Goal: Task Accomplishment & Management: Complete application form

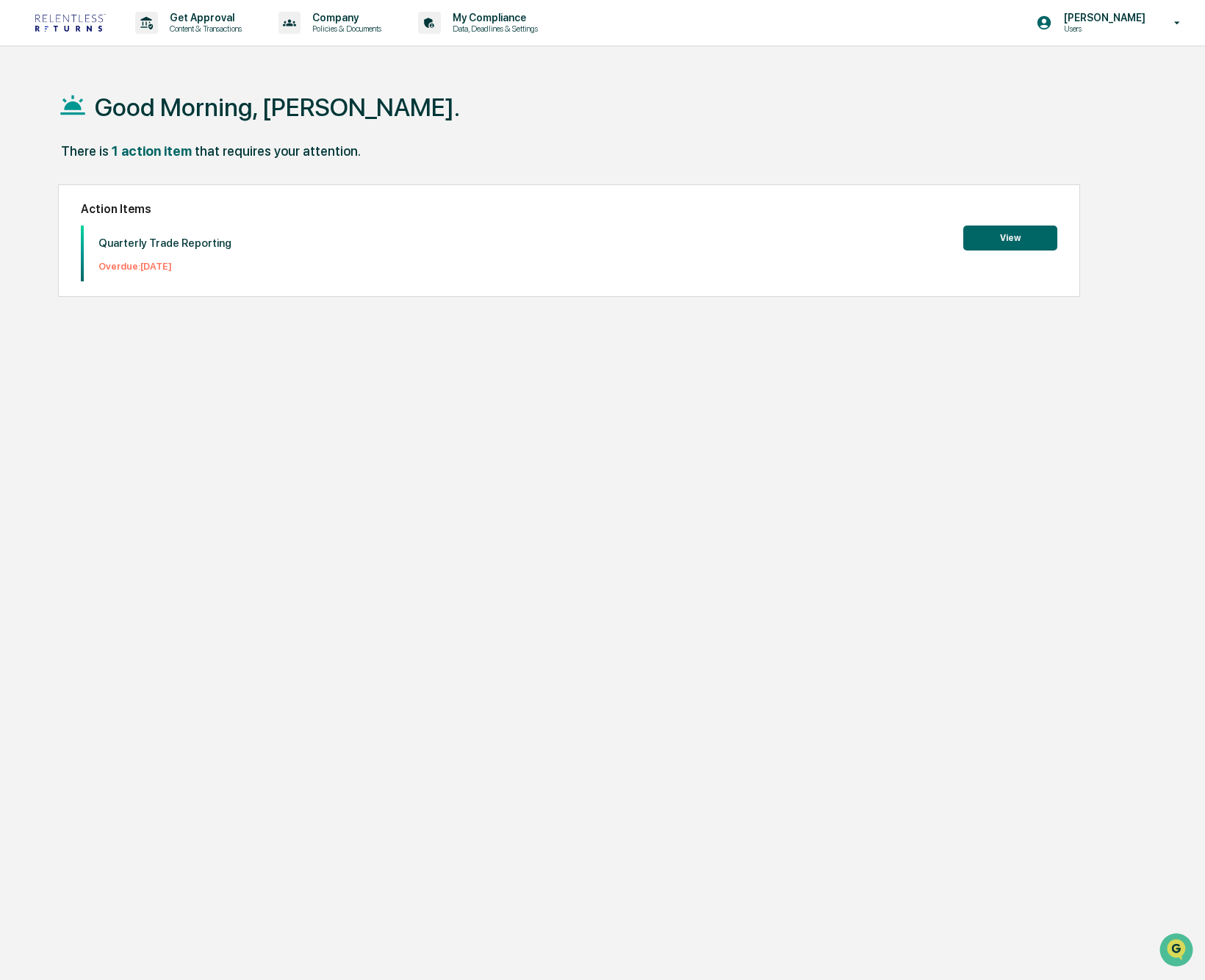
click at [992, 235] on button "View" at bounding box center [1010, 238] width 94 height 25
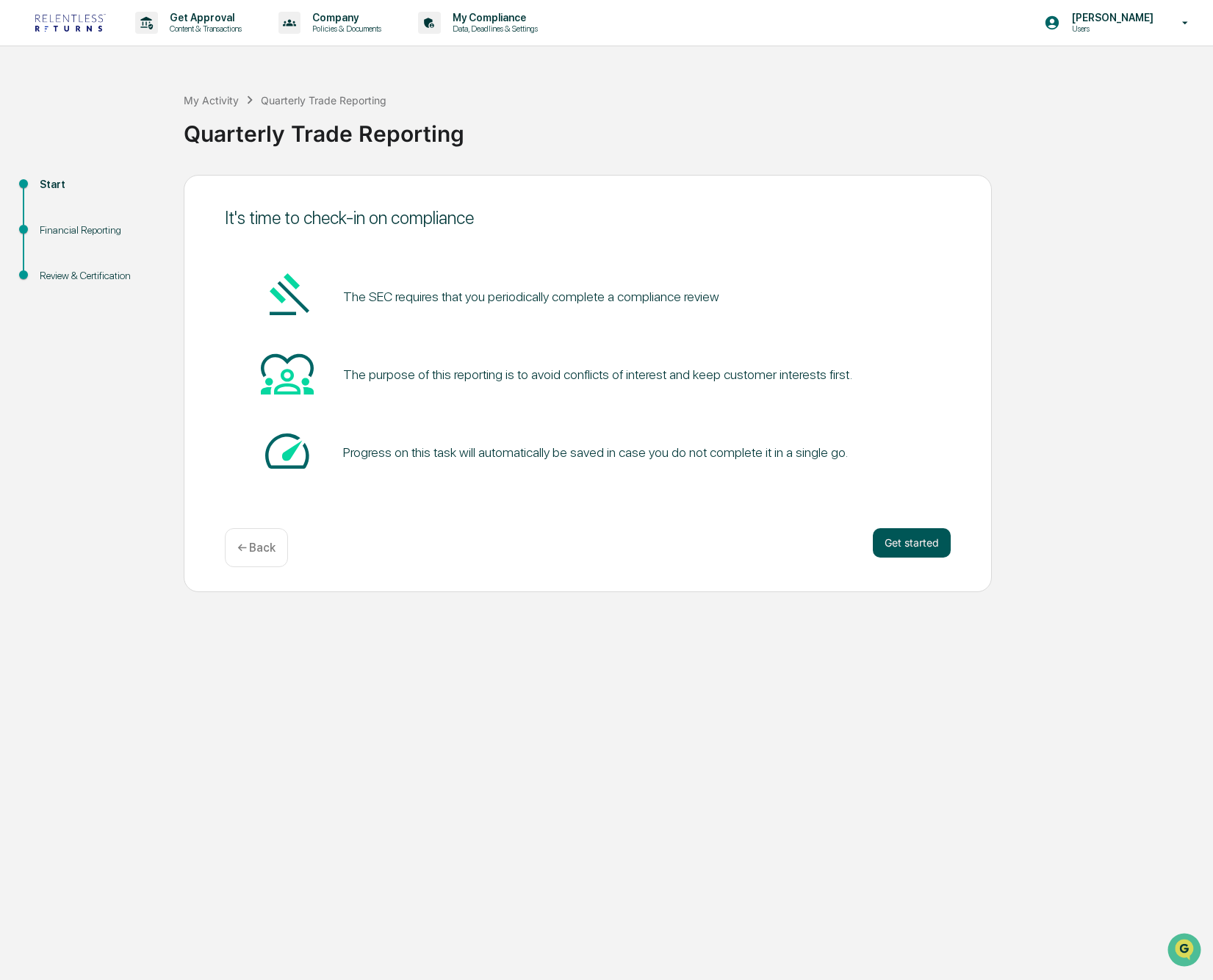
click at [909, 538] on button "Get started" at bounding box center [911, 543] width 78 height 30
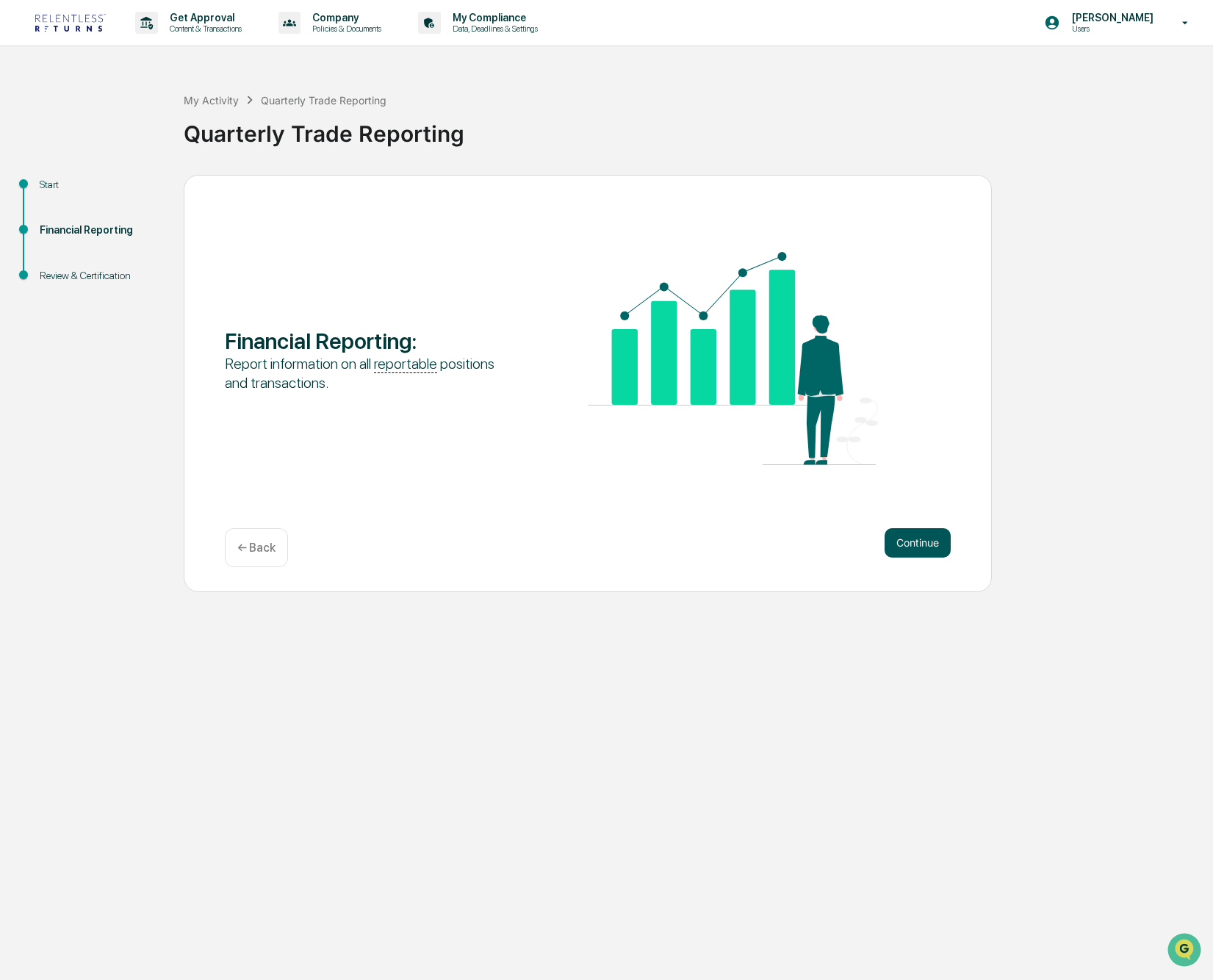
click at [913, 543] on button "Continue" at bounding box center [918, 543] width 66 height 30
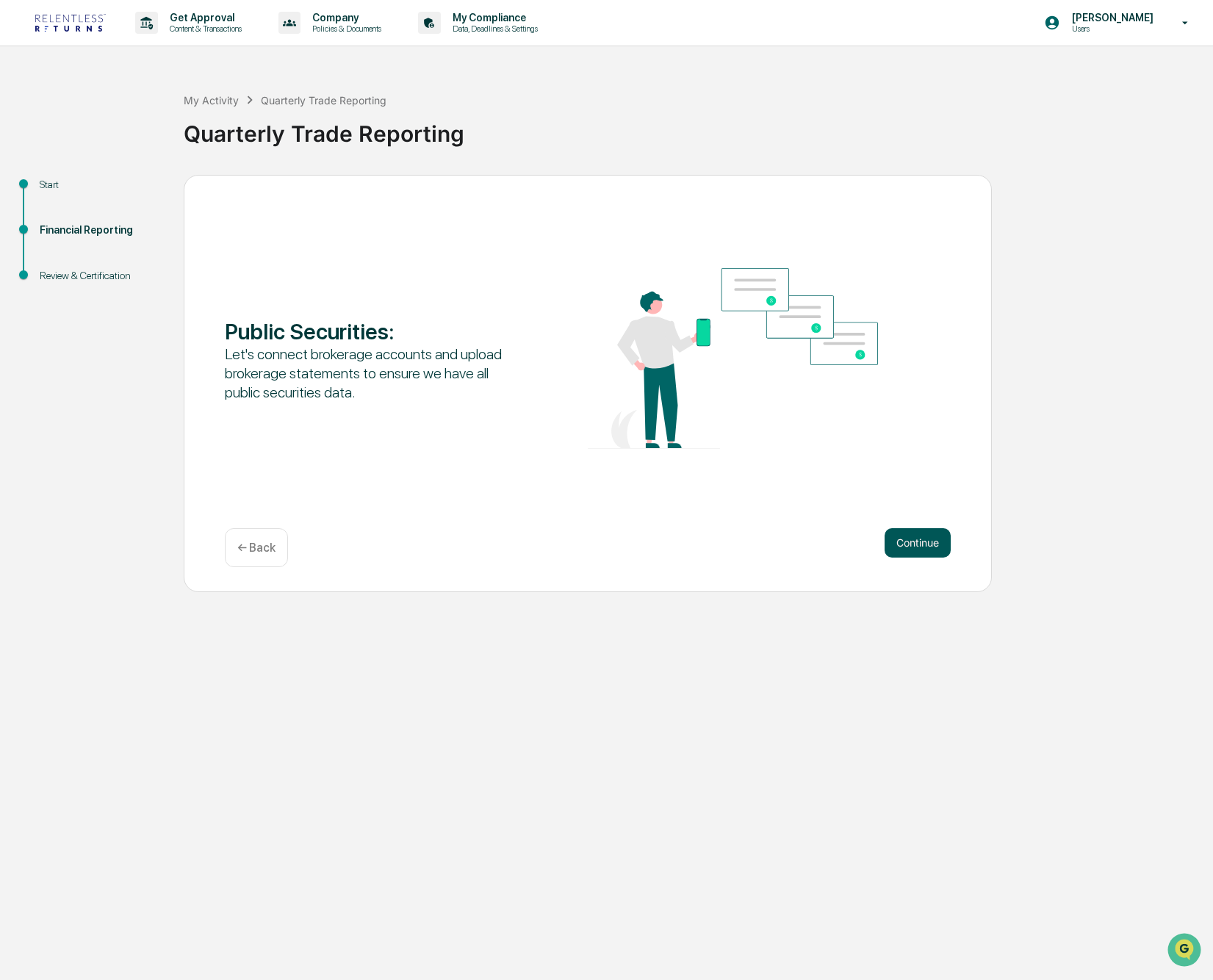
click at [899, 545] on button "Continue" at bounding box center [918, 543] width 66 height 30
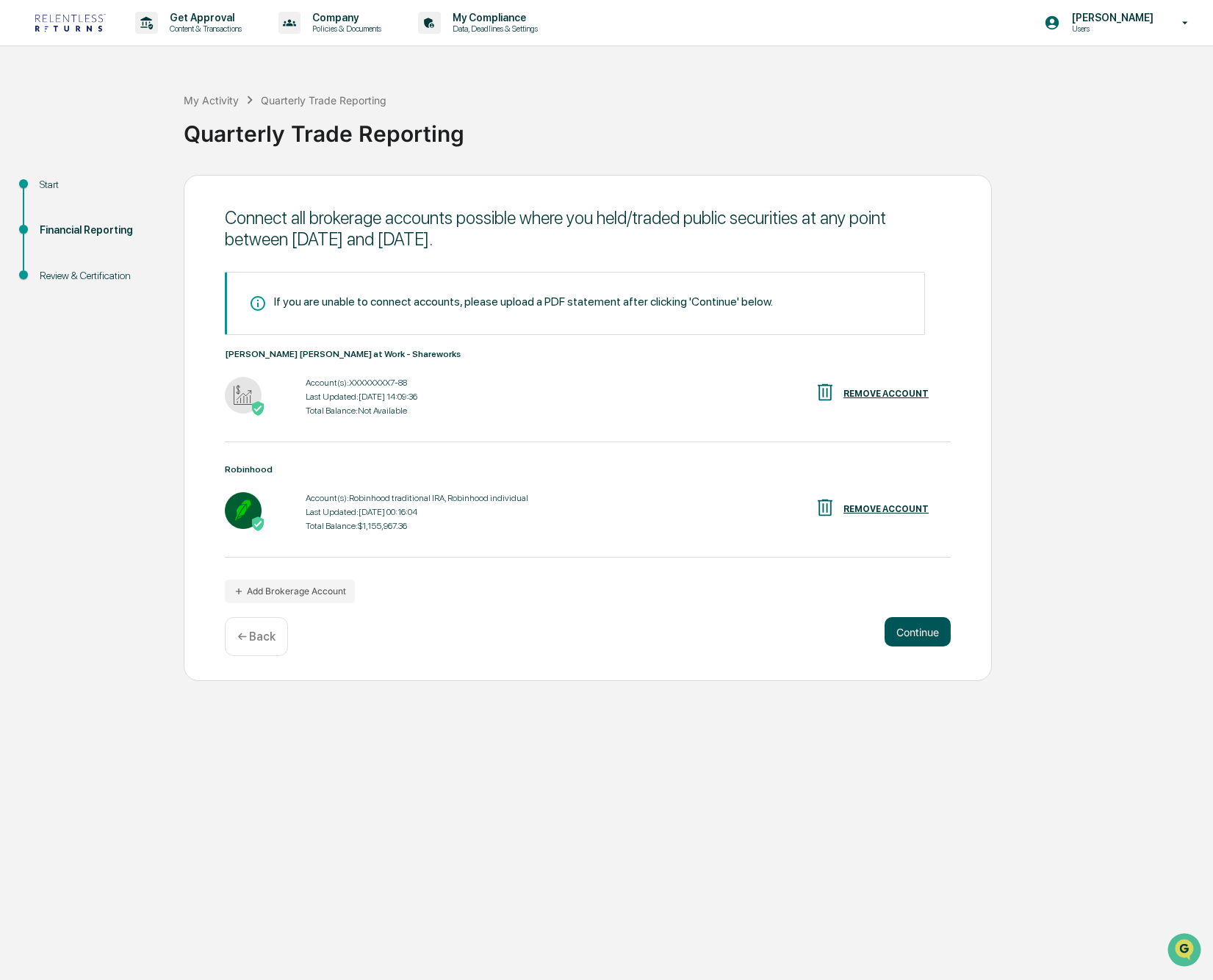
click at [920, 627] on button "Continue" at bounding box center [918, 631] width 66 height 30
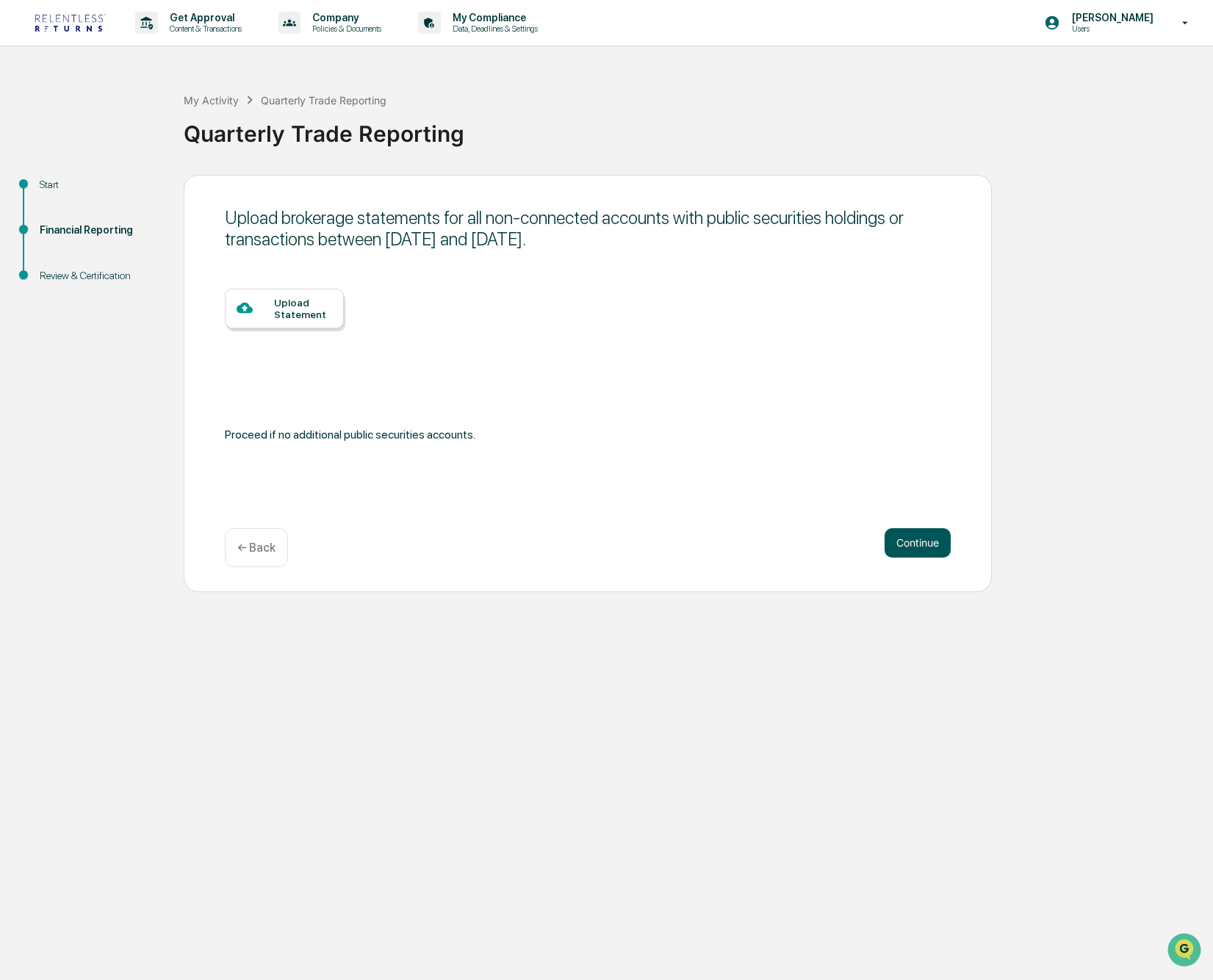
click at [911, 548] on button "Continue" at bounding box center [918, 543] width 66 height 30
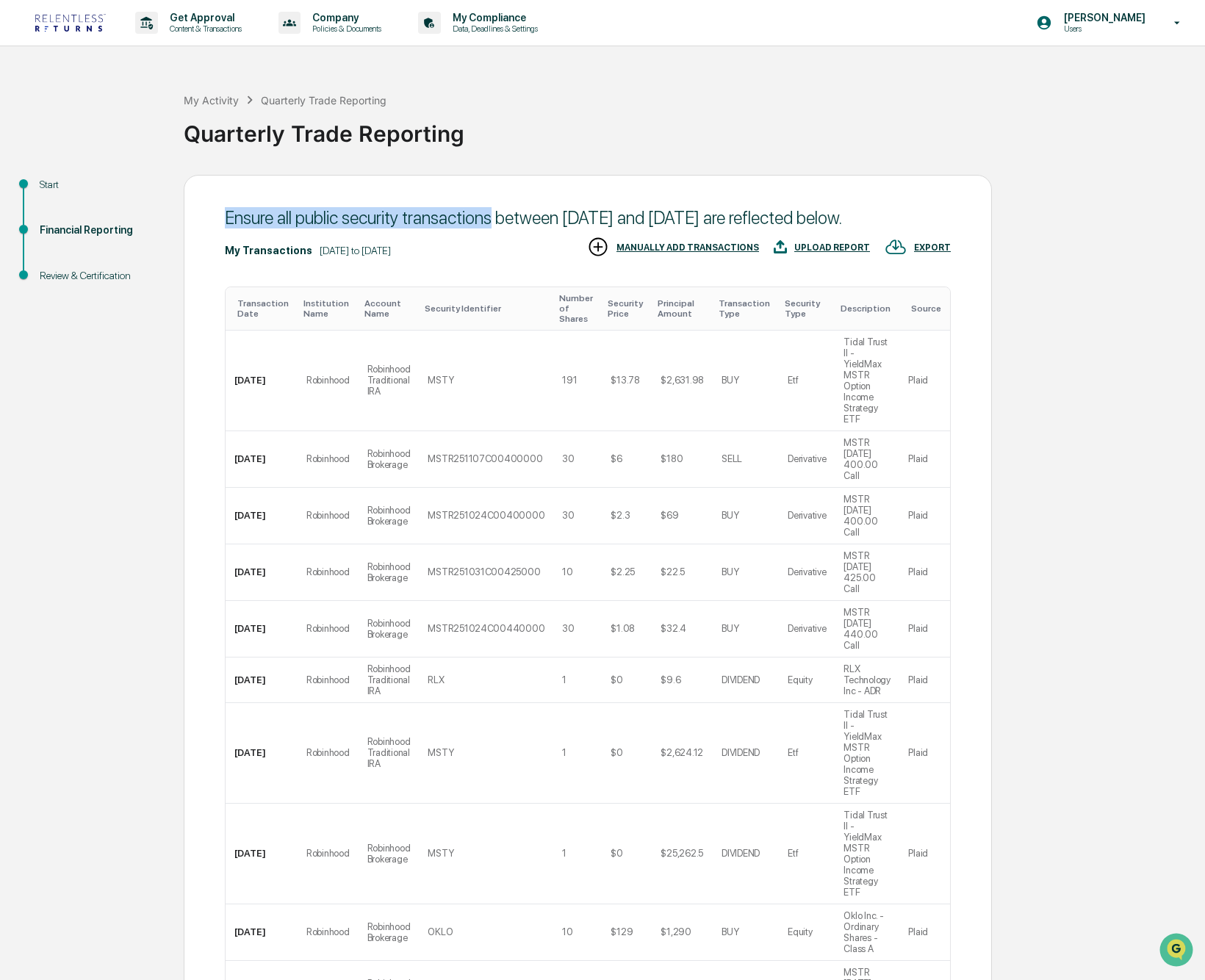
drag, startPoint x: 224, startPoint y: 213, endPoint x: 501, endPoint y: 219, distance: 277.1
click at [501, 219] on div "Ensure all public security transactions between [DATE] and [DATE] are reflected…" at bounding box center [587, 218] width 726 height 21
click at [393, 229] on div "Ensure all public security transactions between [DATE] and [DATE] are reflected…" at bounding box center [587, 218] width 726 height 21
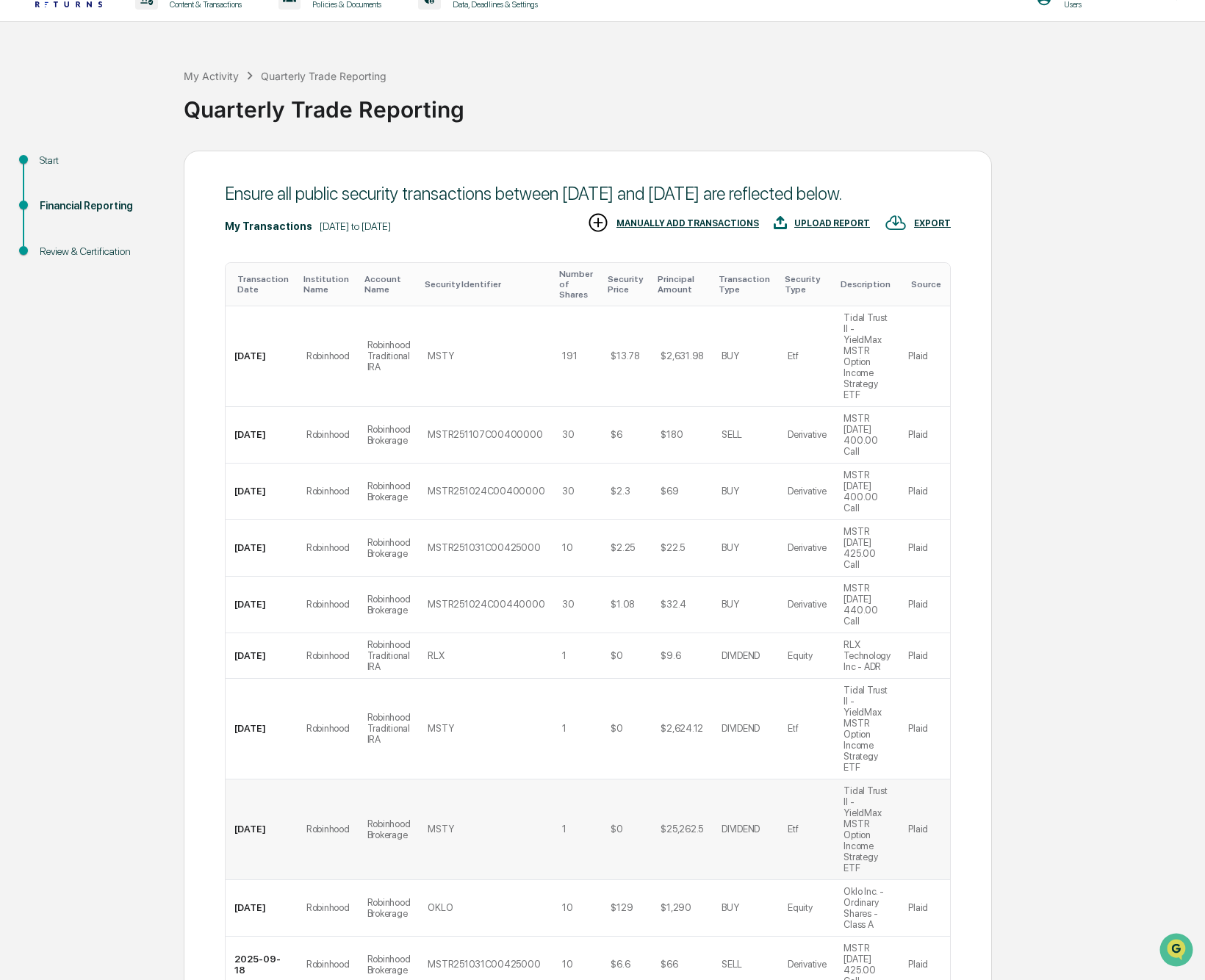
scroll to position [131, 0]
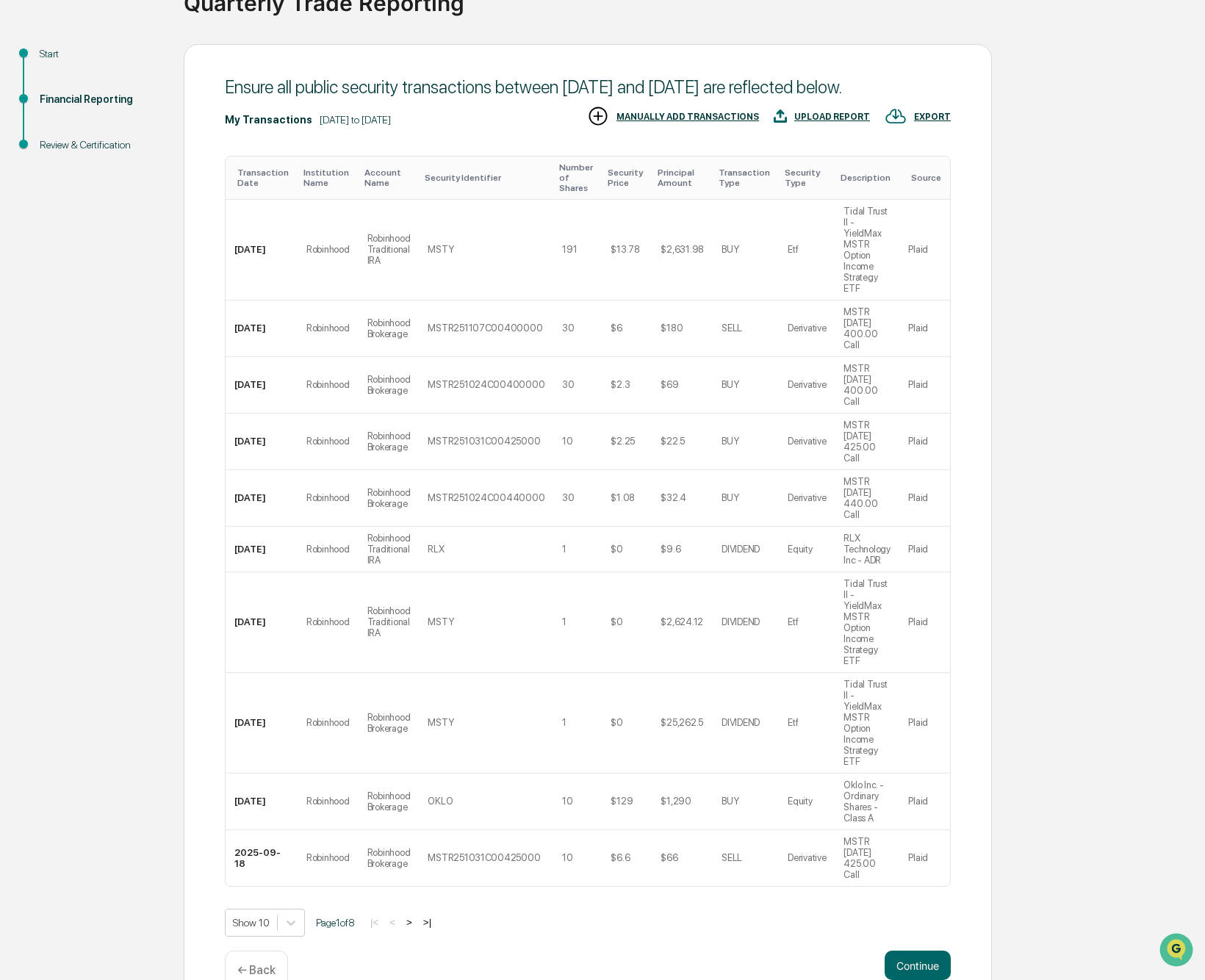
click at [436, 916] on button ">|" at bounding box center [427, 922] width 17 height 12
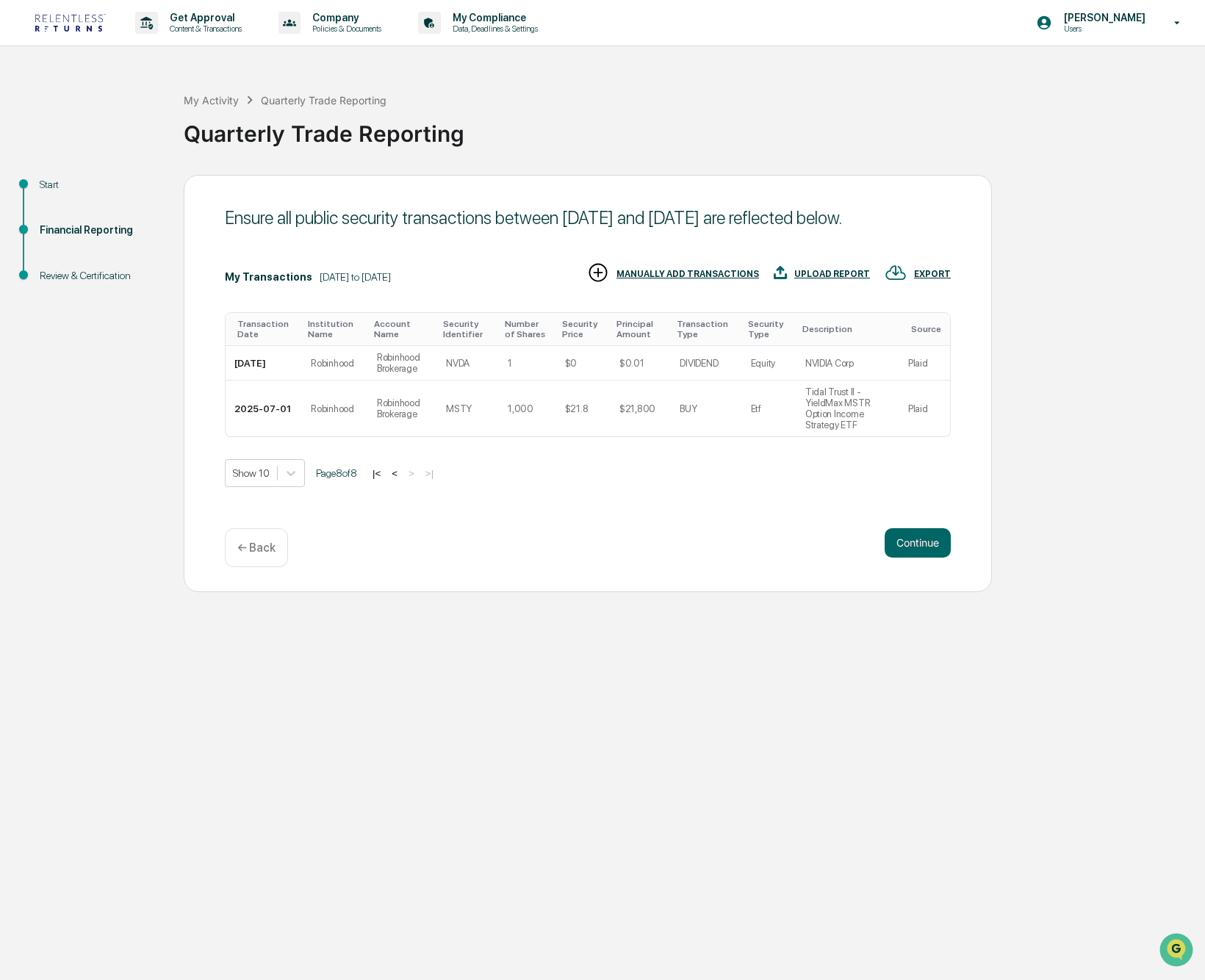
scroll to position [0, 0]
click at [402, 479] on button "<" at bounding box center [395, 473] width 15 height 12
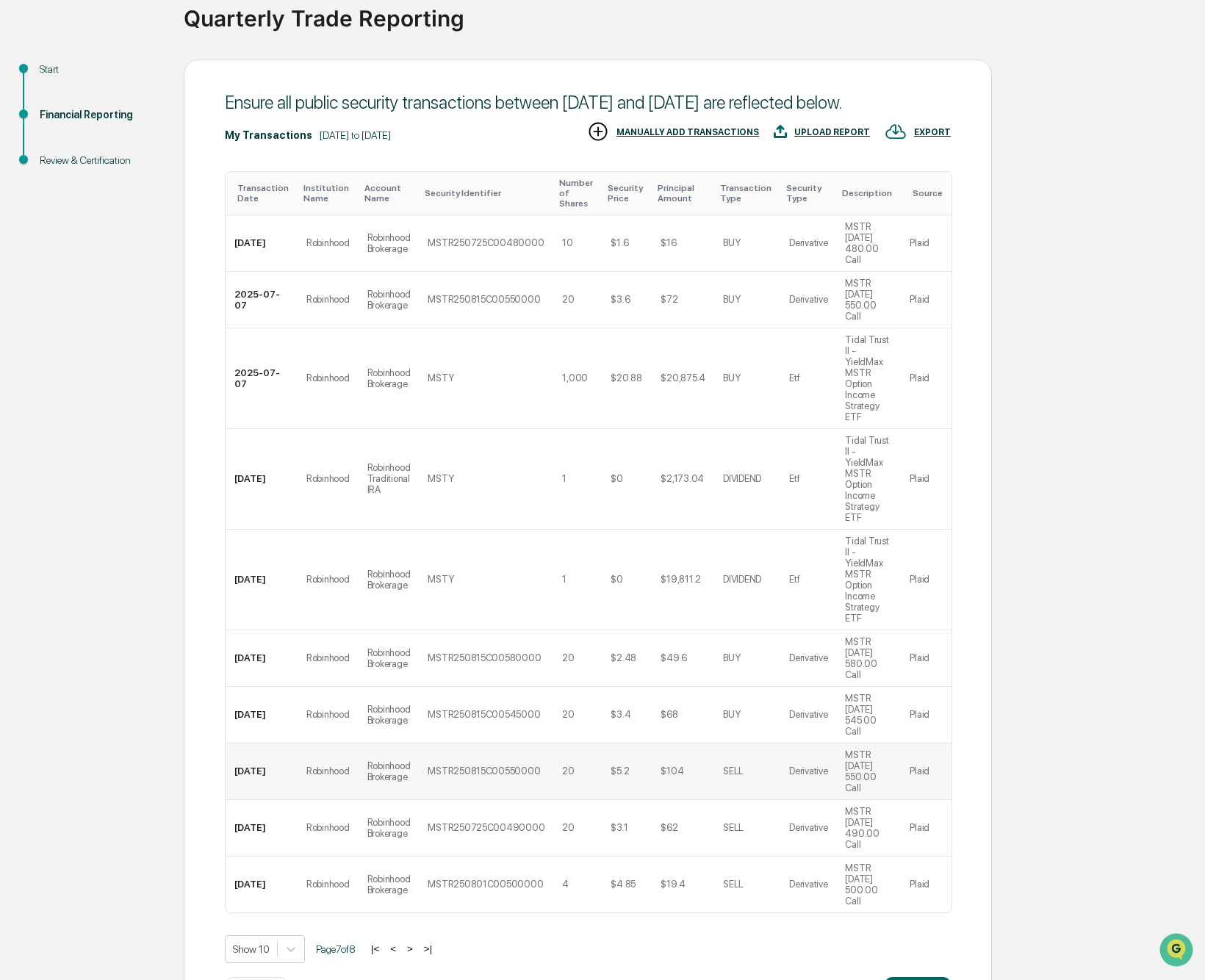
scroll to position [196, 0]
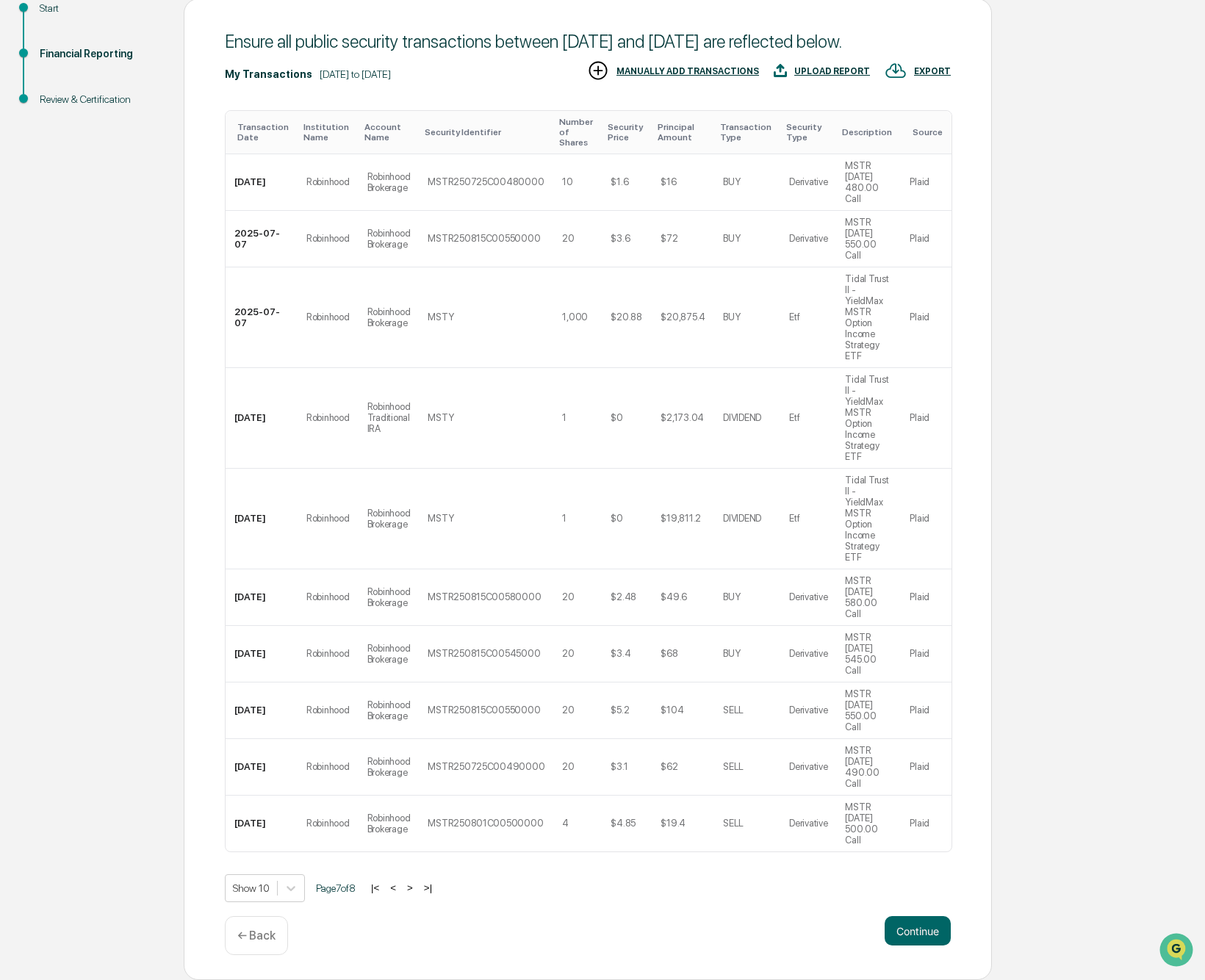
click at [401, 887] on button "<" at bounding box center [393, 887] width 15 height 12
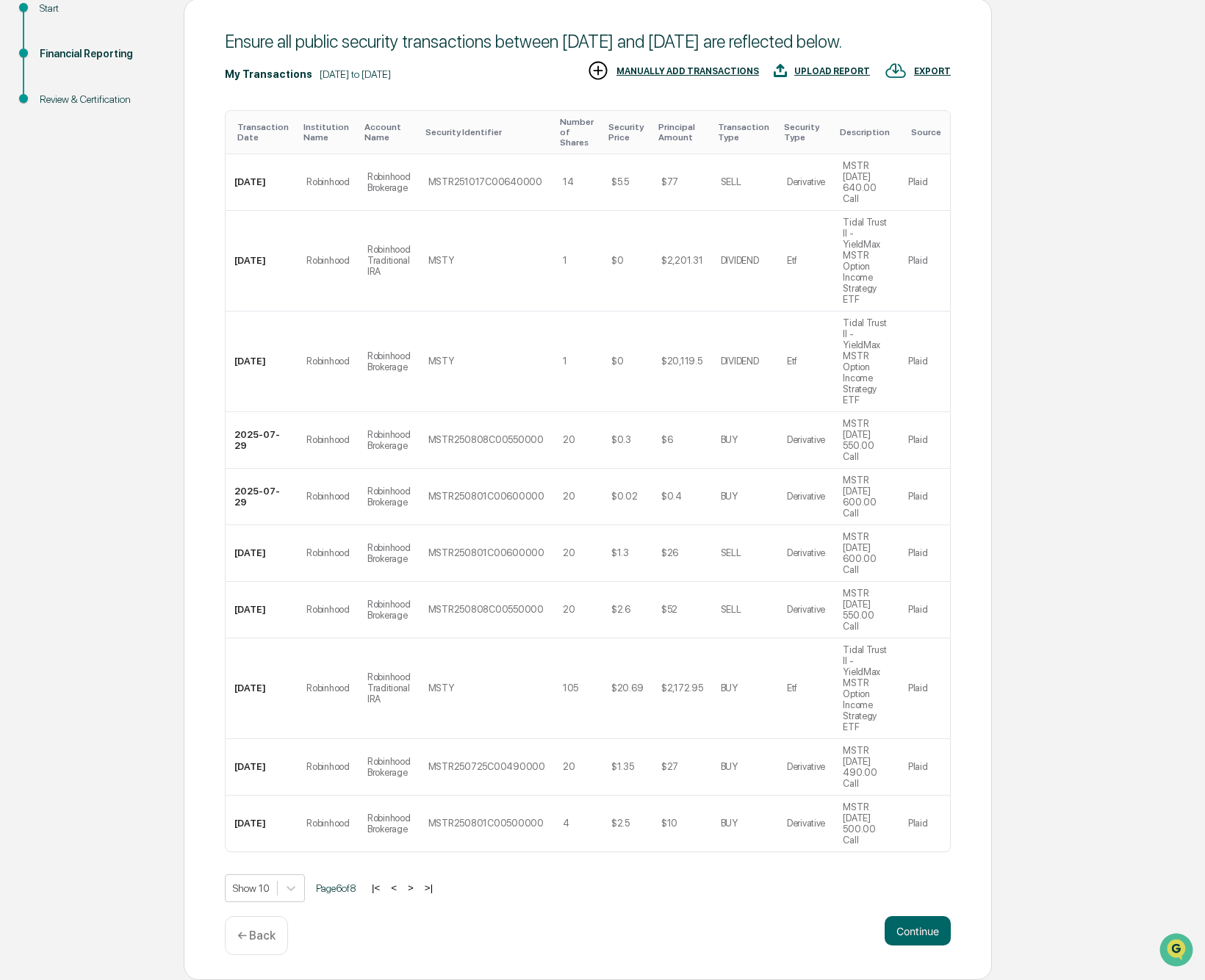
click at [401, 887] on button "<" at bounding box center [394, 887] width 15 height 12
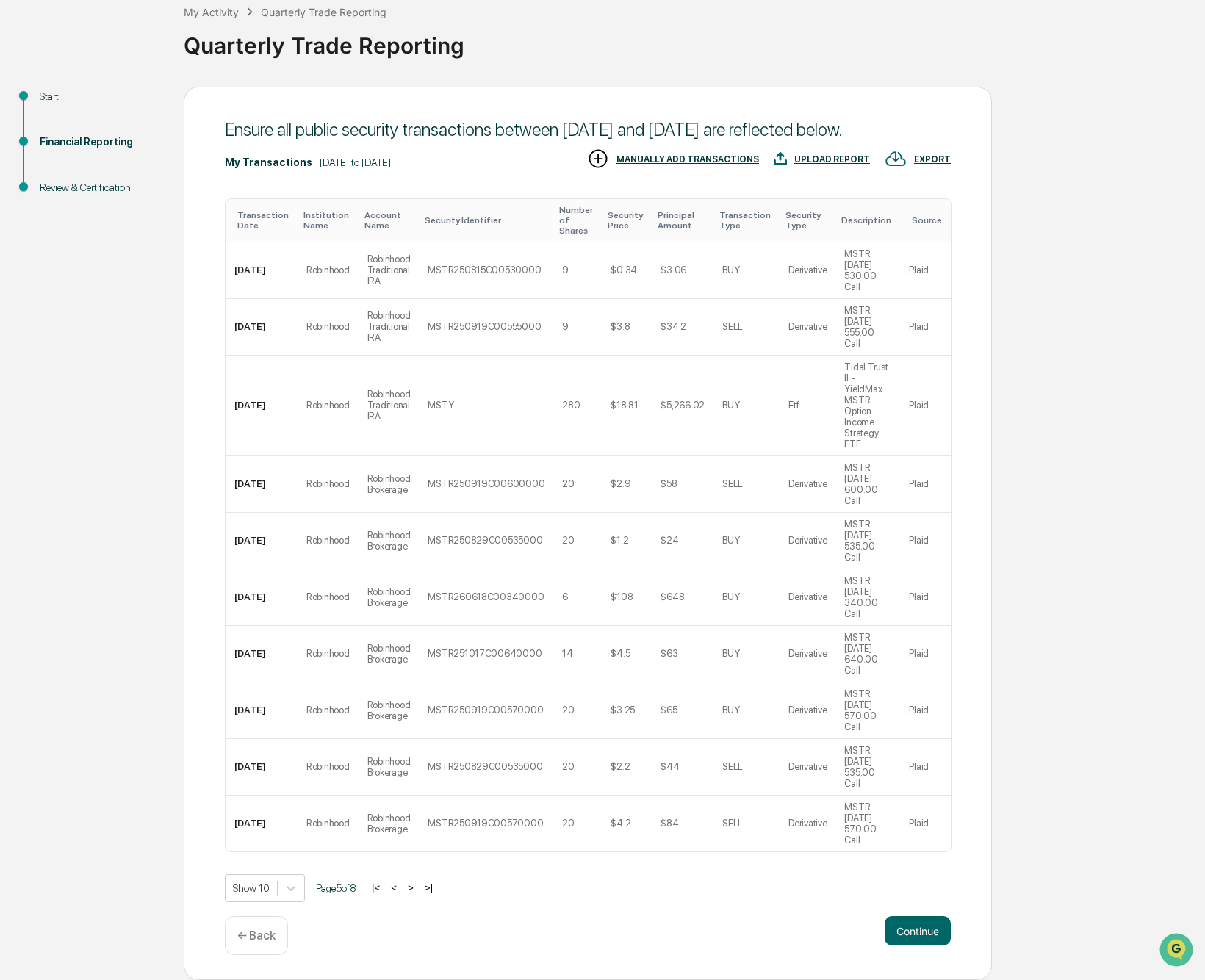
click at [401, 887] on button "<" at bounding box center [394, 887] width 15 height 12
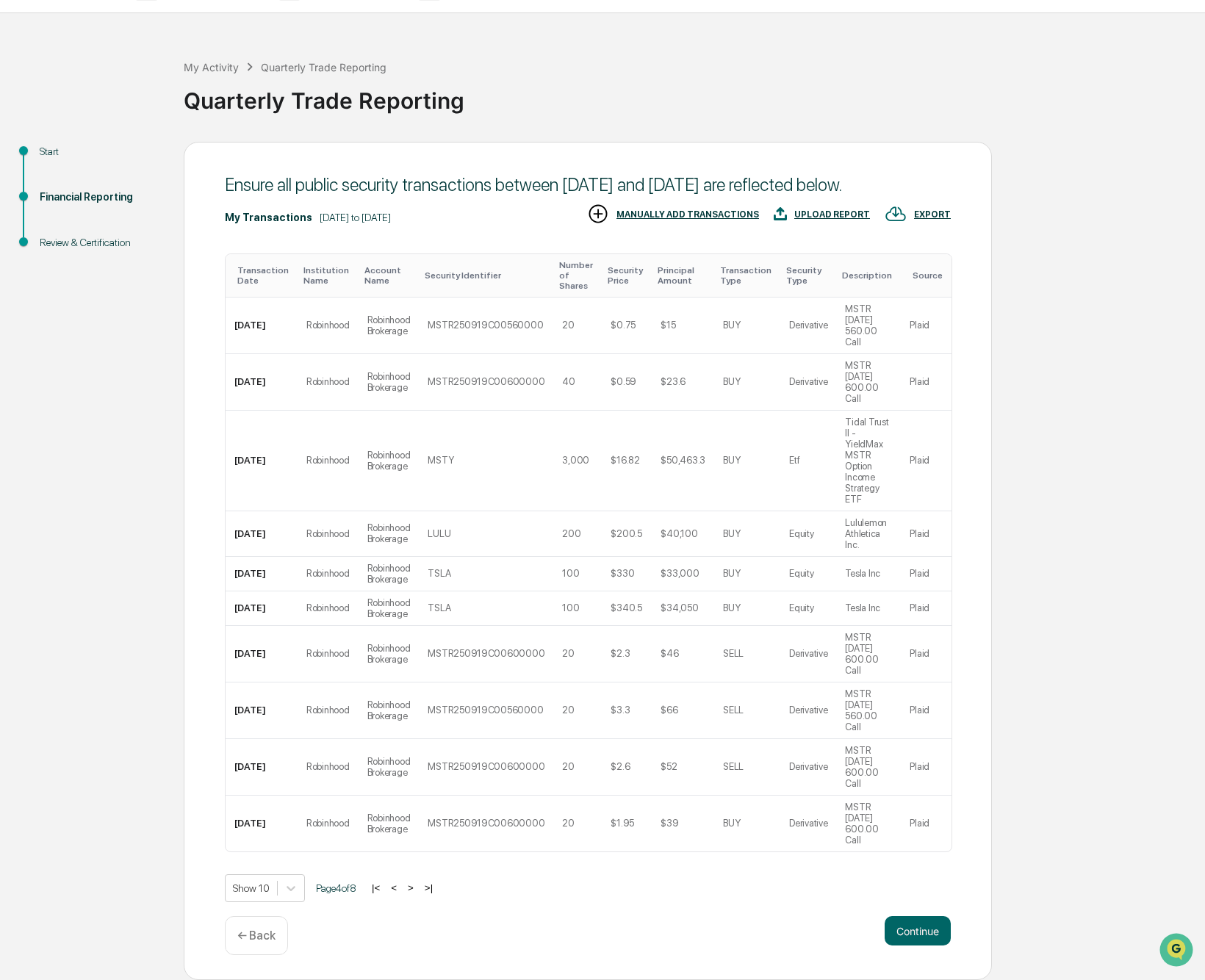
scroll to position [53, 0]
click at [401, 887] on button "<" at bounding box center [394, 887] width 15 height 12
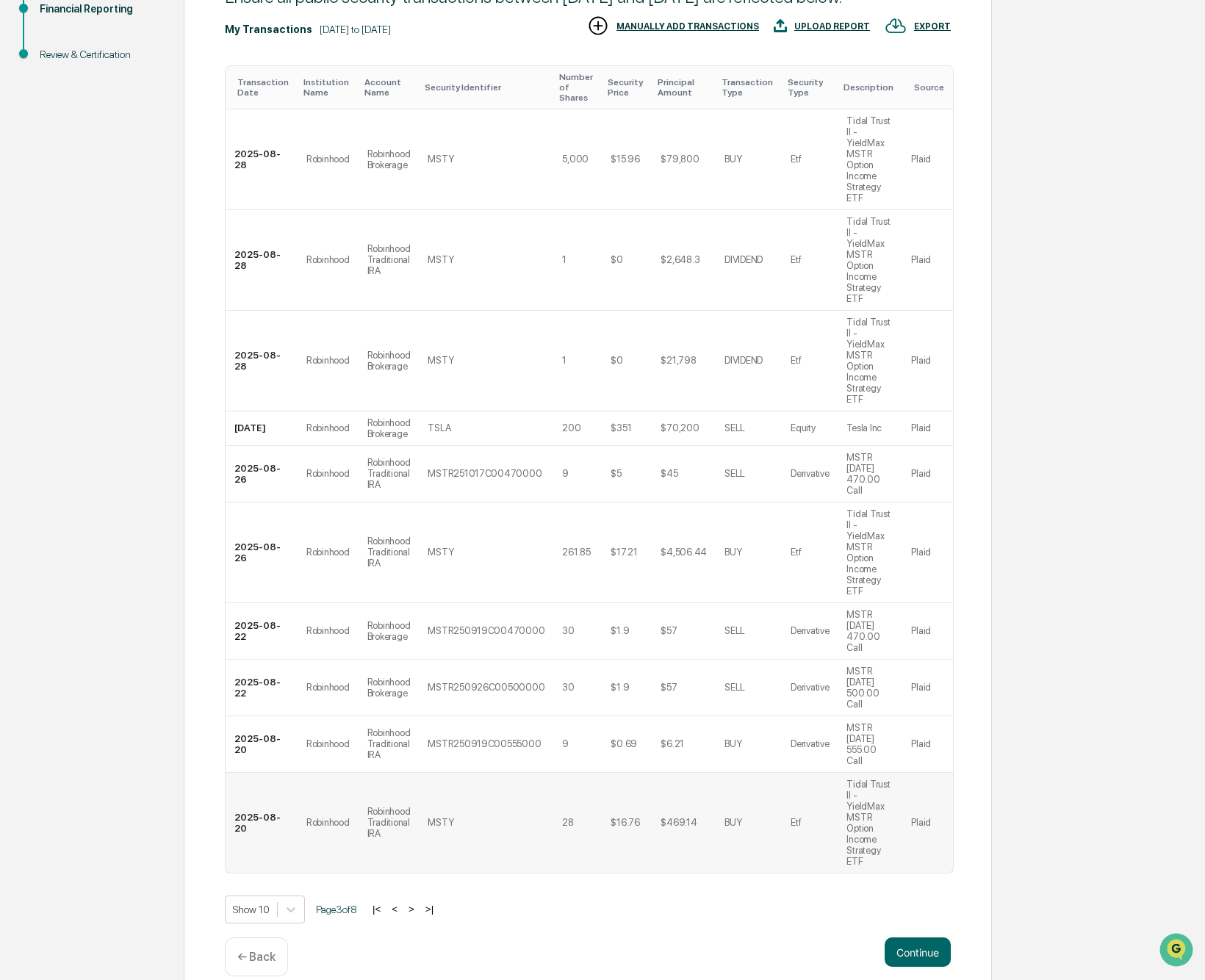
scroll to position [263, 0]
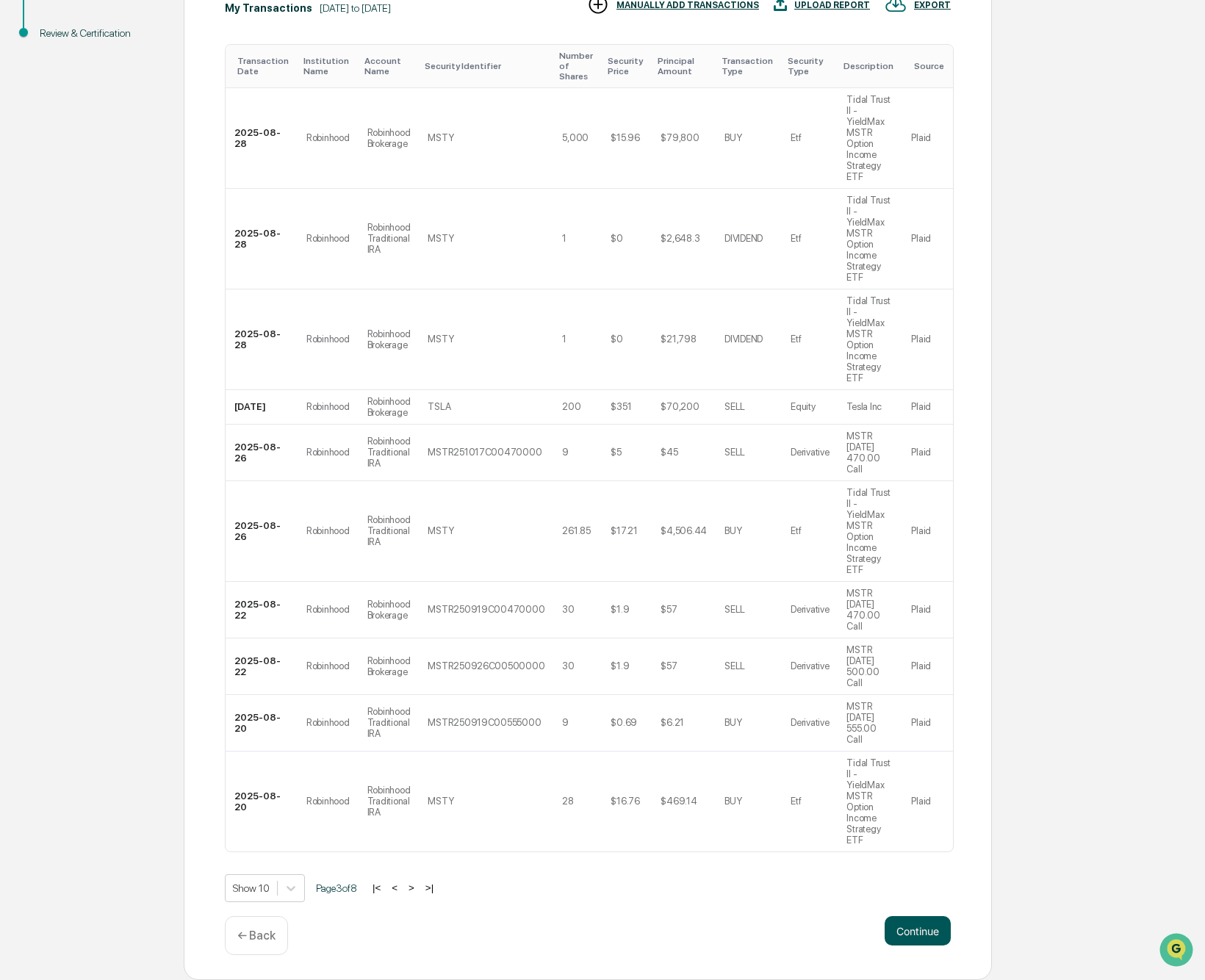
click at [920, 922] on button "Continue" at bounding box center [918, 931] width 66 height 30
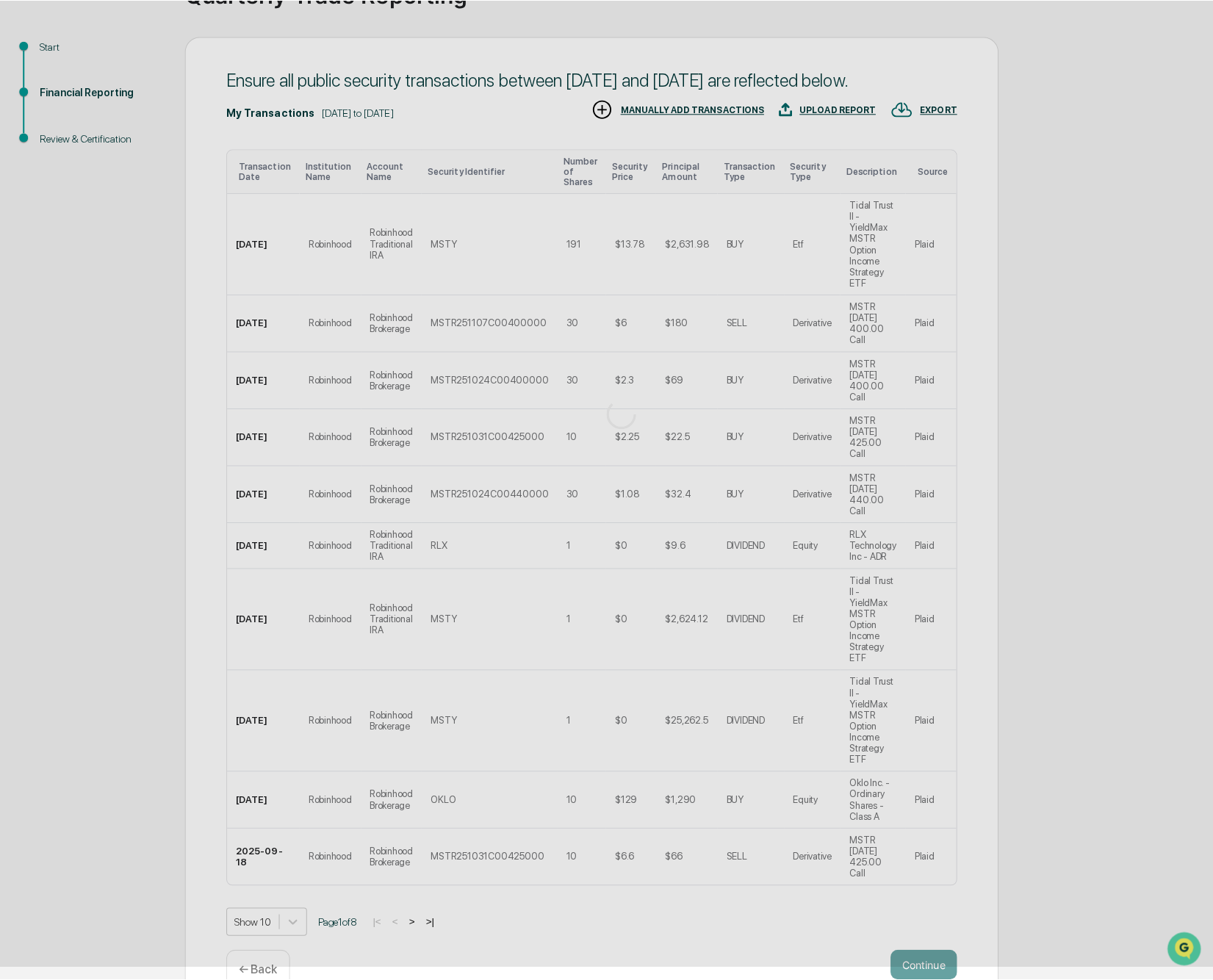
scroll to position [0, 0]
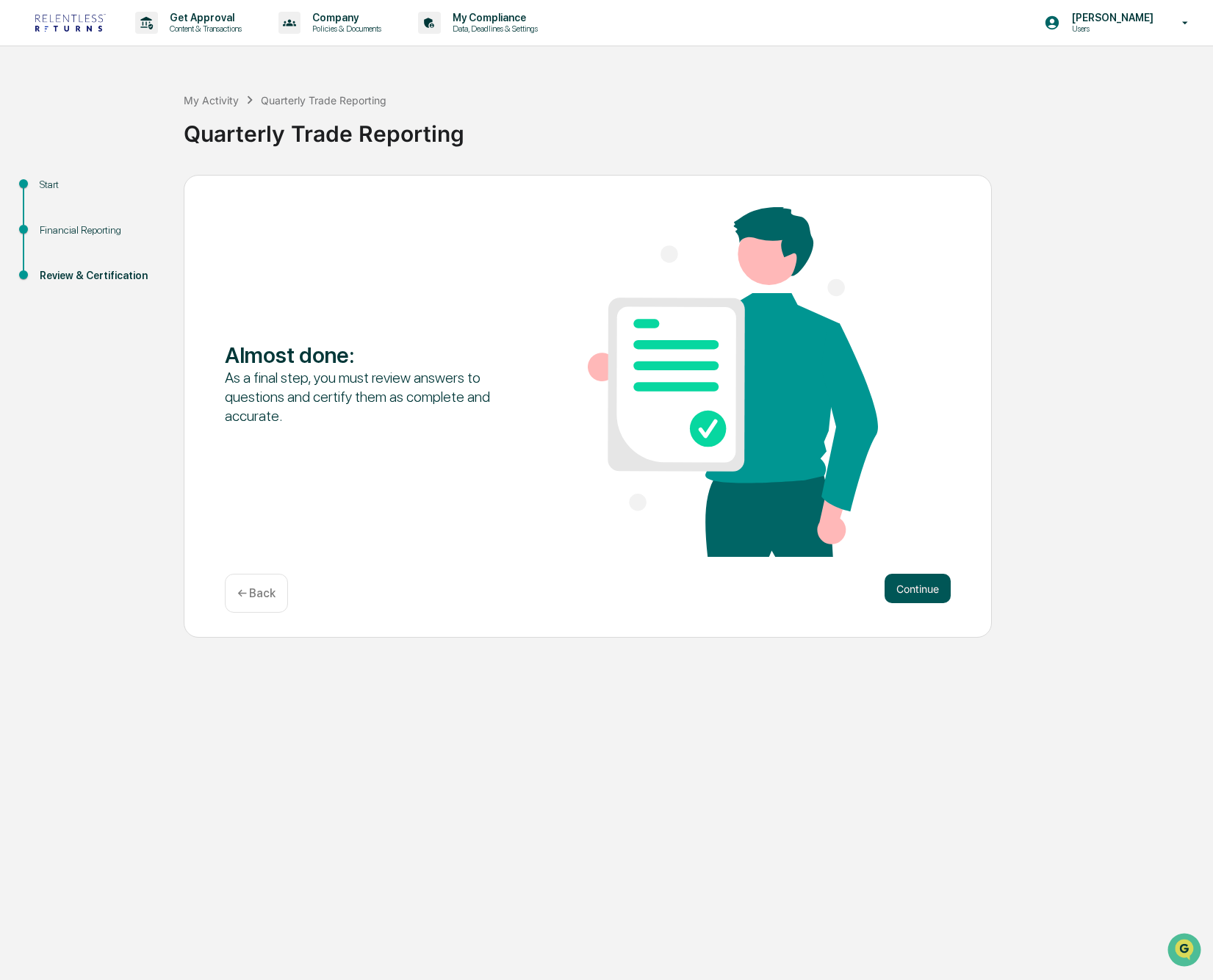
click at [922, 590] on button "Continue" at bounding box center [918, 589] width 66 height 30
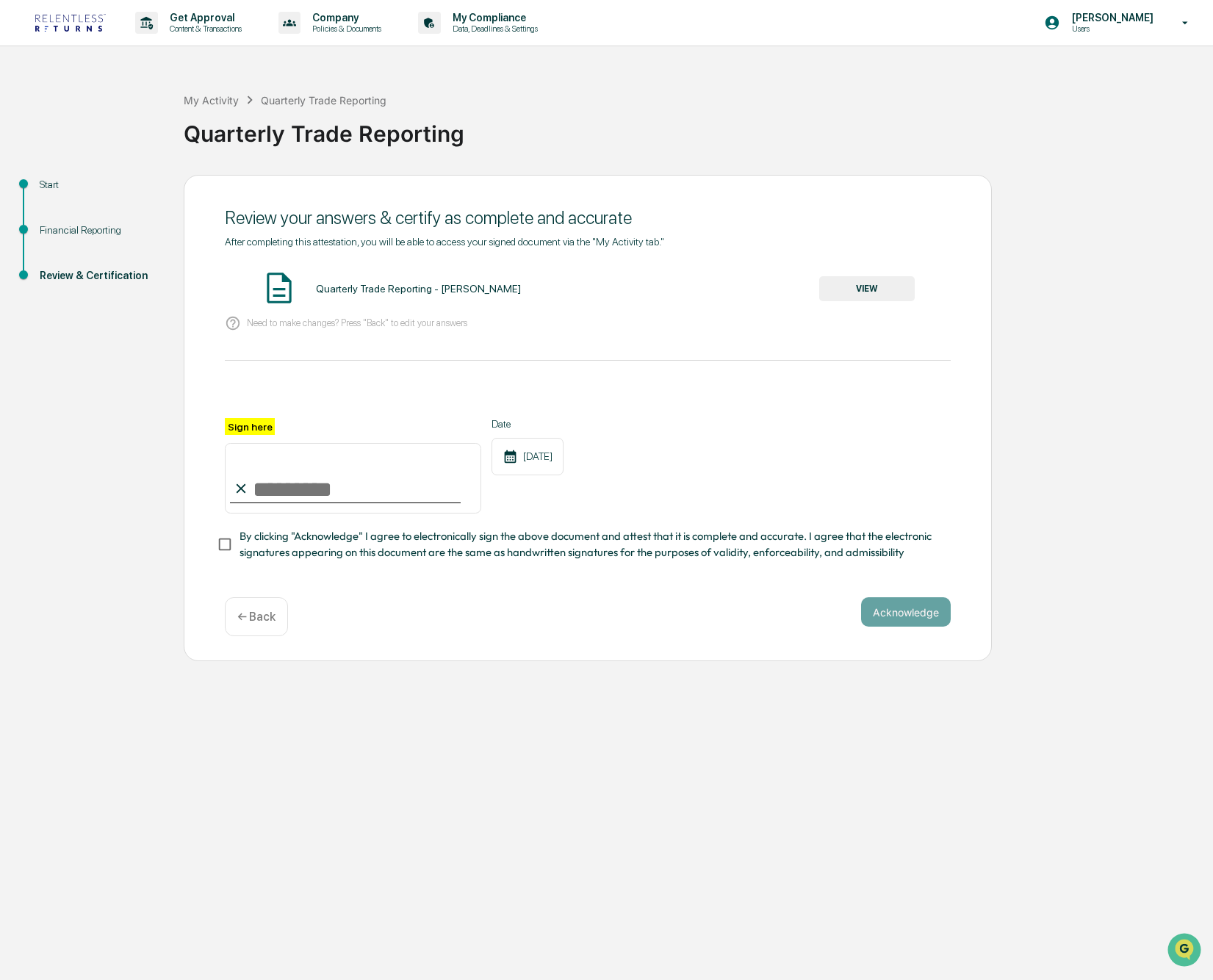
click at [299, 484] on input "Sign here" at bounding box center [353, 478] width 257 height 71
type input "**********"
drag, startPoint x: 519, startPoint y: 663, endPoint x: 294, endPoint y: 607, distance: 231.9
click at [518, 662] on div "**********" at bounding box center [606, 490] width 1213 height 980
click at [891, 612] on button "Acknowledge" at bounding box center [905, 612] width 90 height 30
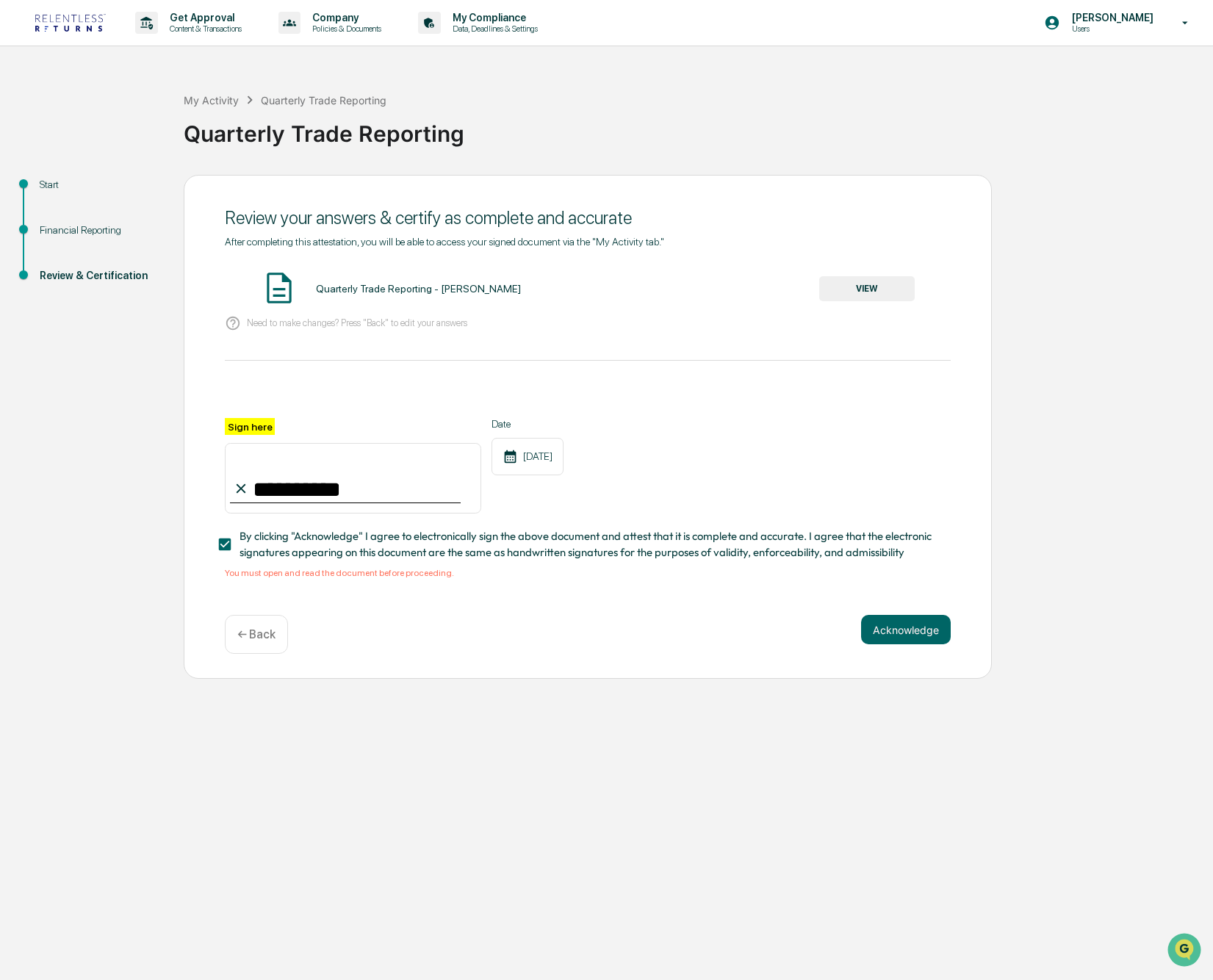
click at [335, 576] on div "You must open and read the document before proceeding." at bounding box center [587, 573] width 726 height 11
click at [862, 285] on button "VIEW" at bounding box center [867, 289] width 95 height 25
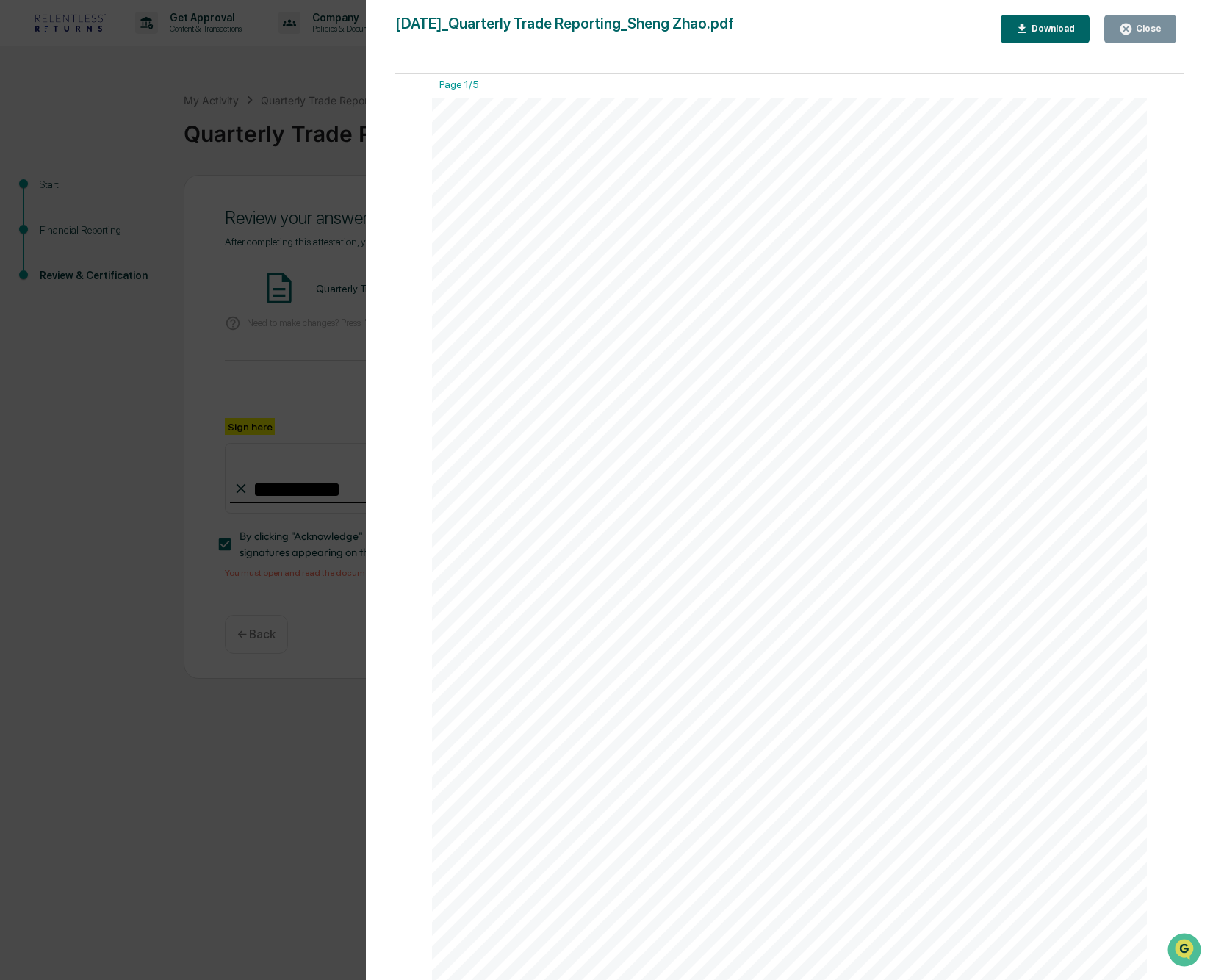
scroll to position [216, 0]
click at [1058, 34] on div "Download" at bounding box center [1045, 29] width 60 height 14
click at [1072, 157] on div "[DATE] Relentless Returns Quarterly Trade Reporting - [PERSON_NAME] Contents De…" at bounding box center [789, 612] width 715 height 1010
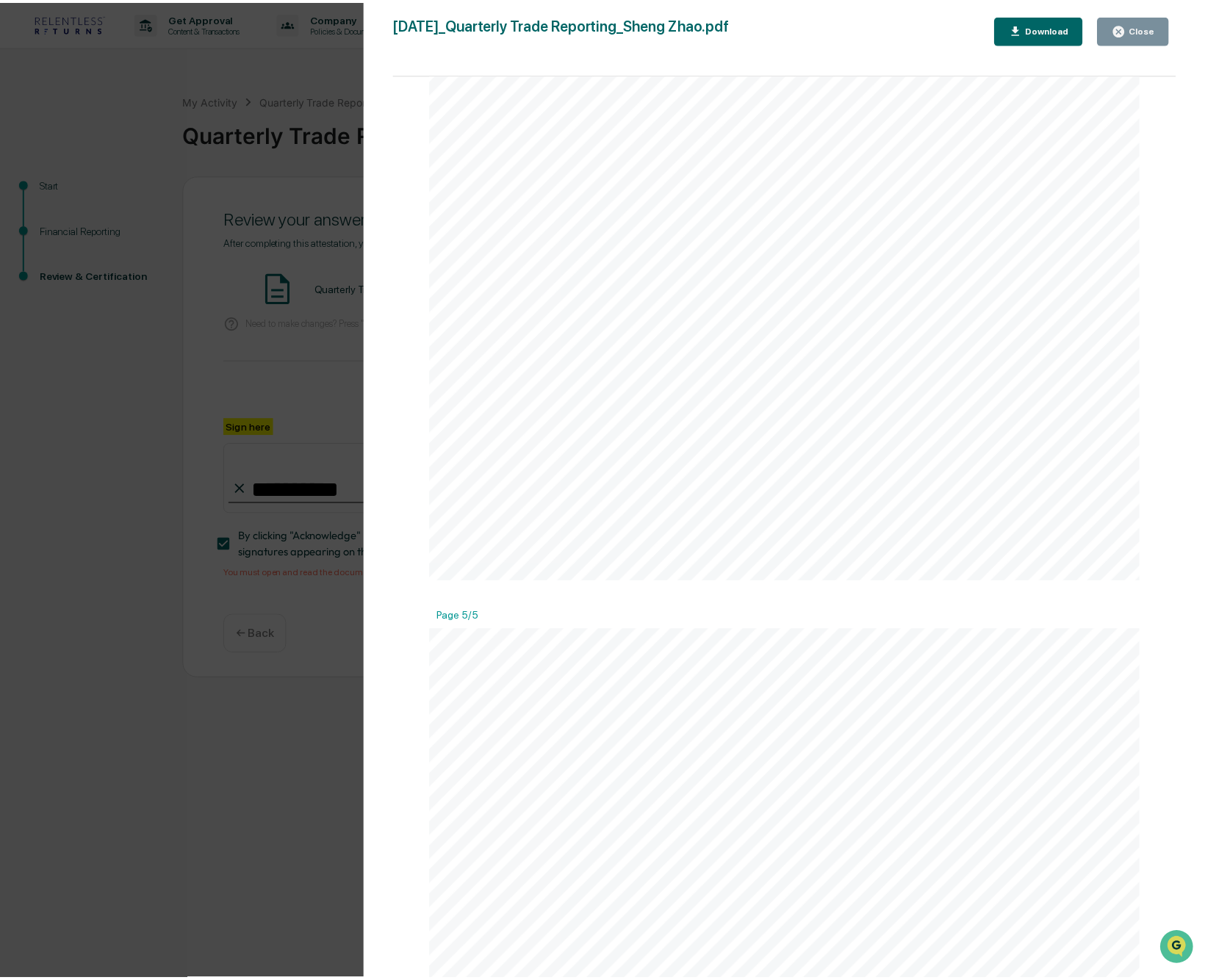
scroll to position [4330, 0]
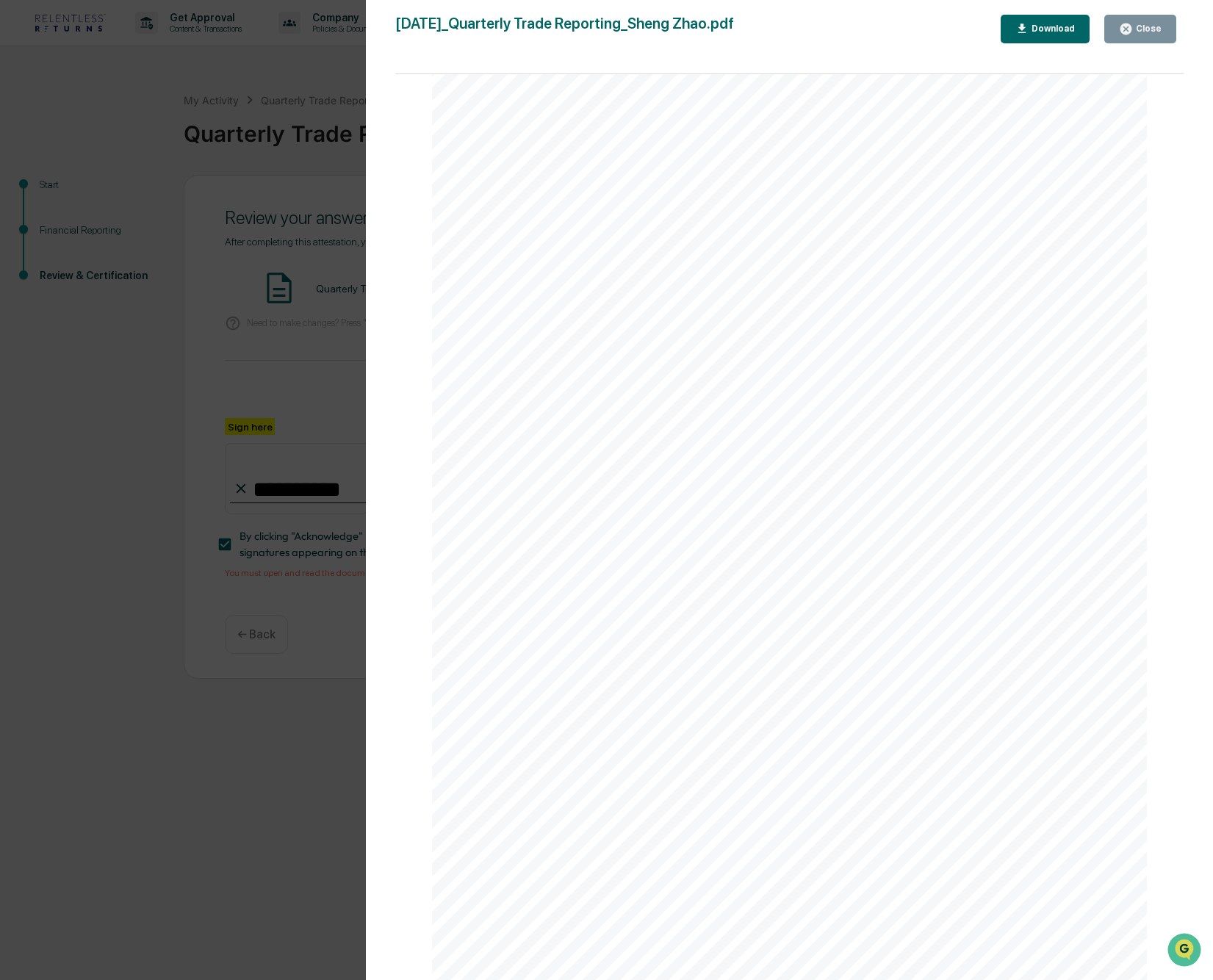
click at [1135, 32] on div "Close" at bounding box center [1147, 29] width 29 height 11
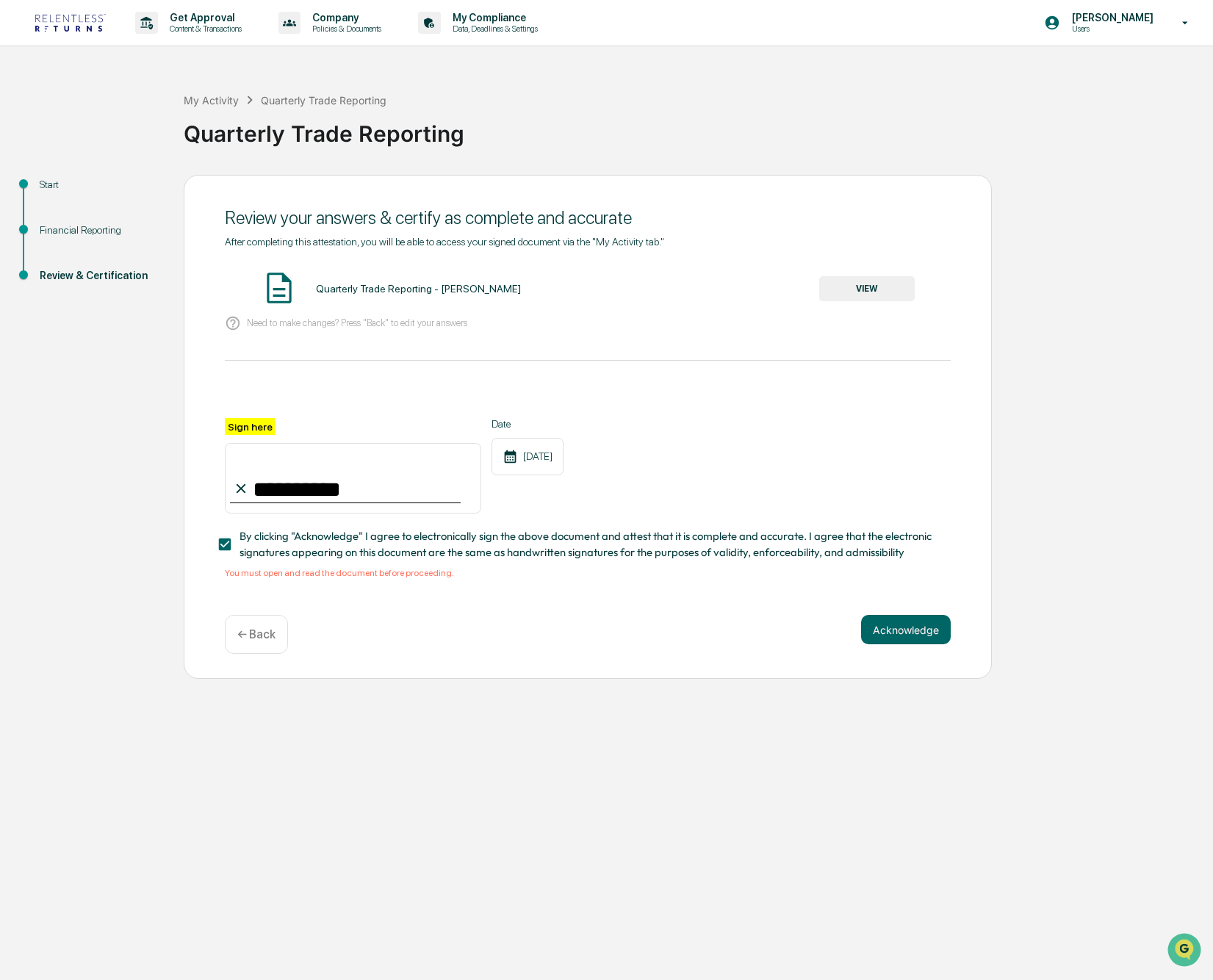
click at [845, 639] on div "Acknowledge ← Back" at bounding box center [587, 634] width 726 height 39
click at [901, 631] on button "Acknowledge" at bounding box center [905, 630] width 90 height 30
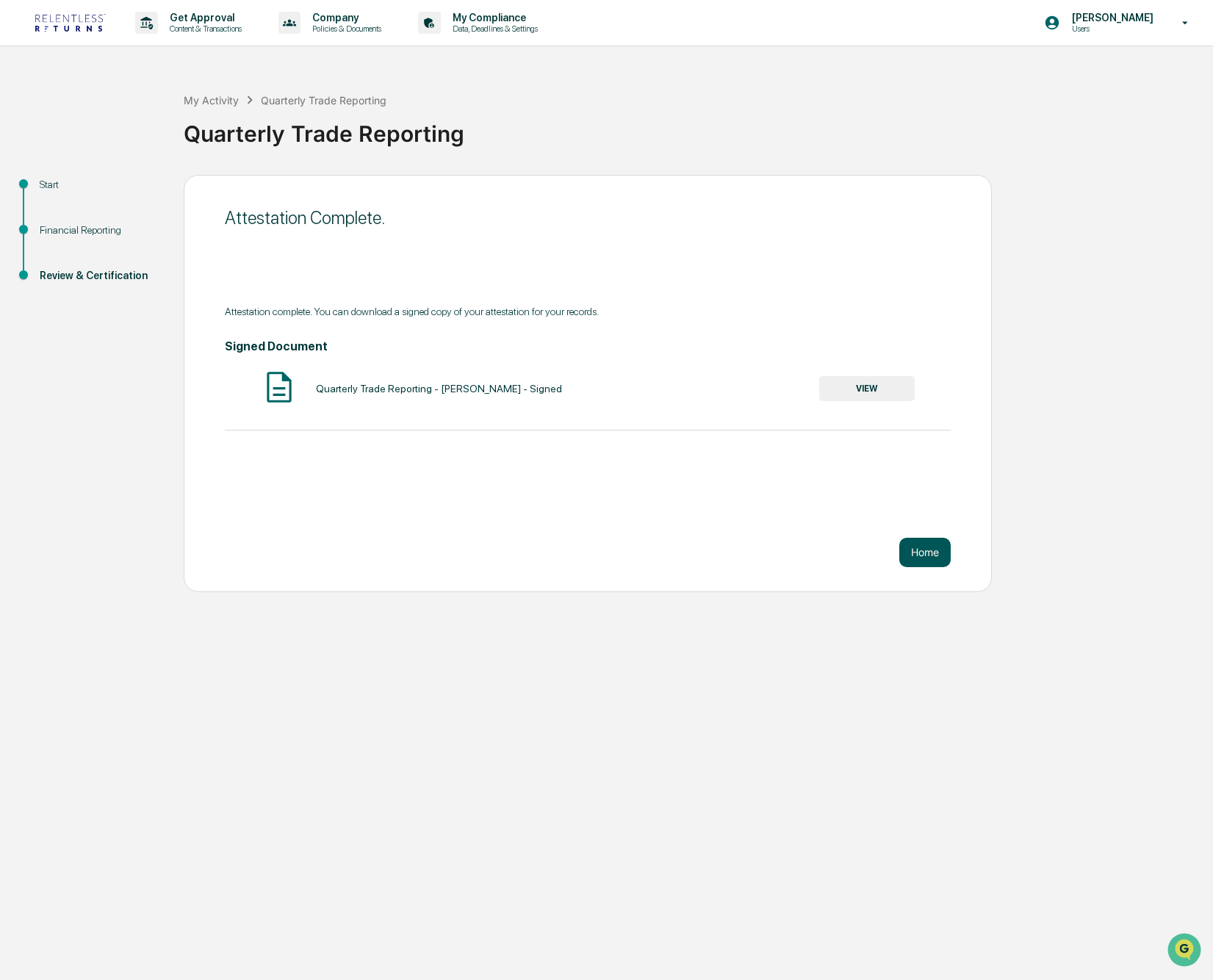
click at [922, 547] on button "Home" at bounding box center [925, 552] width 52 height 30
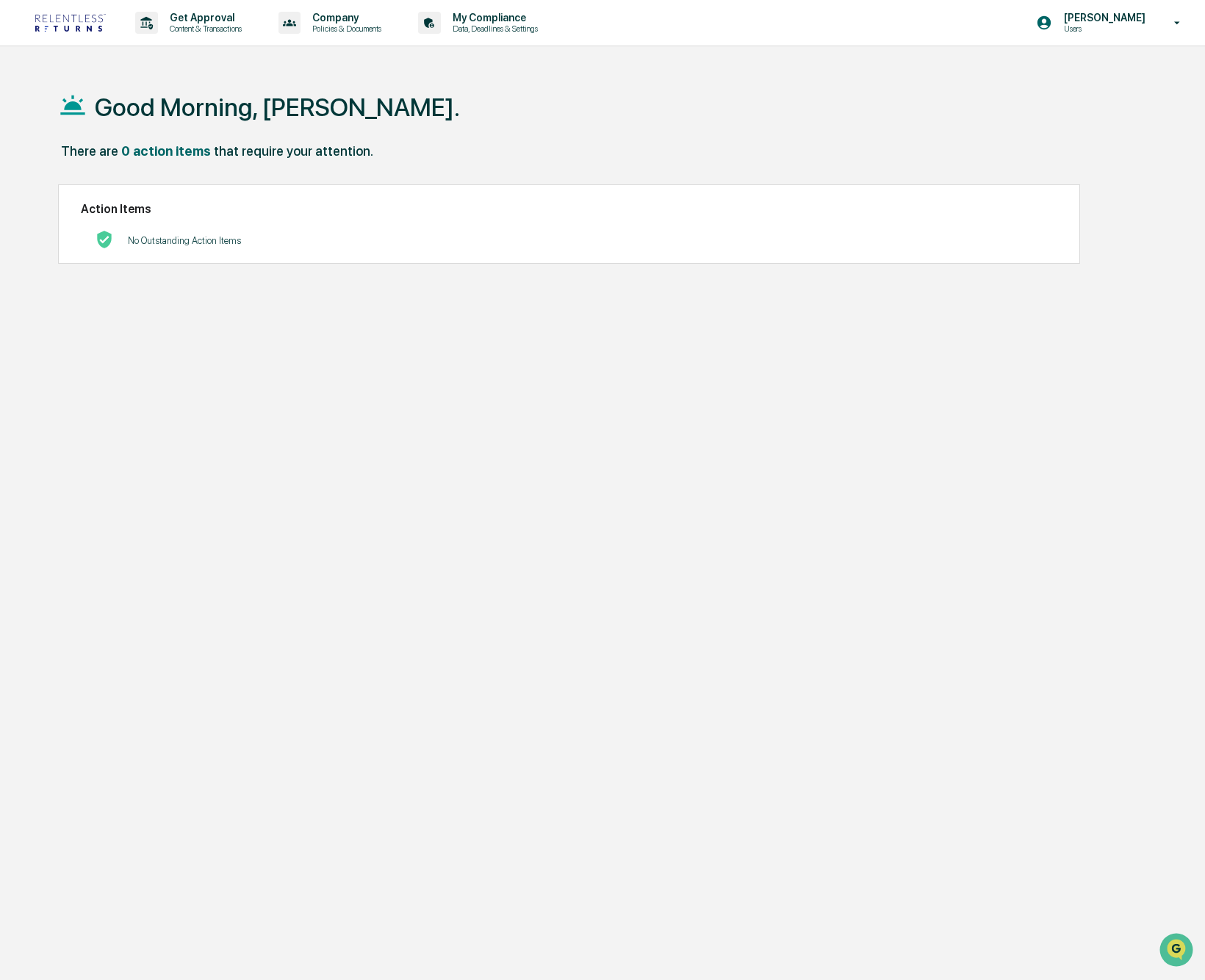
click at [712, 237] on div "No Outstanding Action Items" at bounding box center [568, 240] width 976 height 30
